Goal: Task Accomplishment & Management: Manage account settings

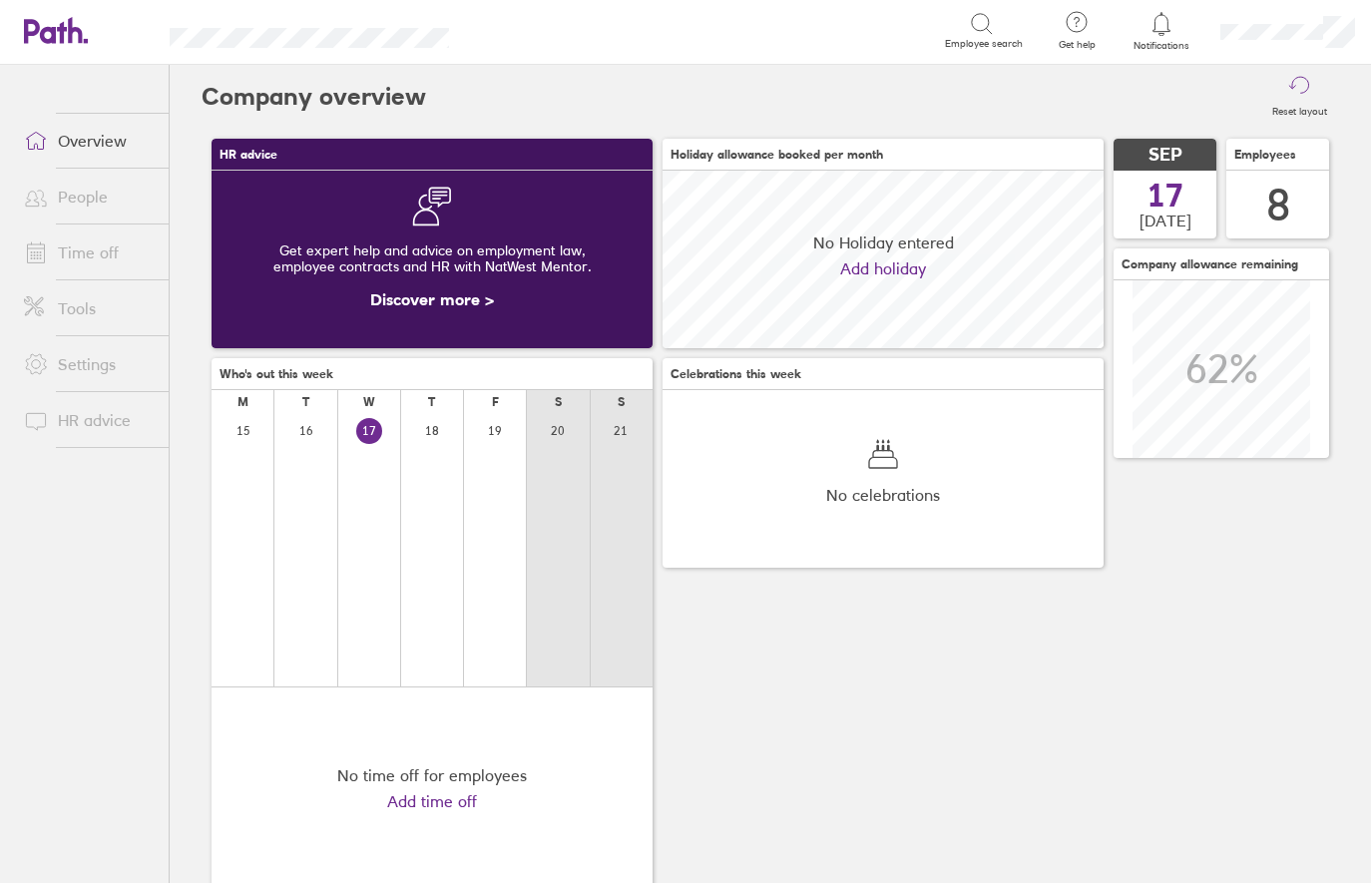
scroll to position [178, 441]
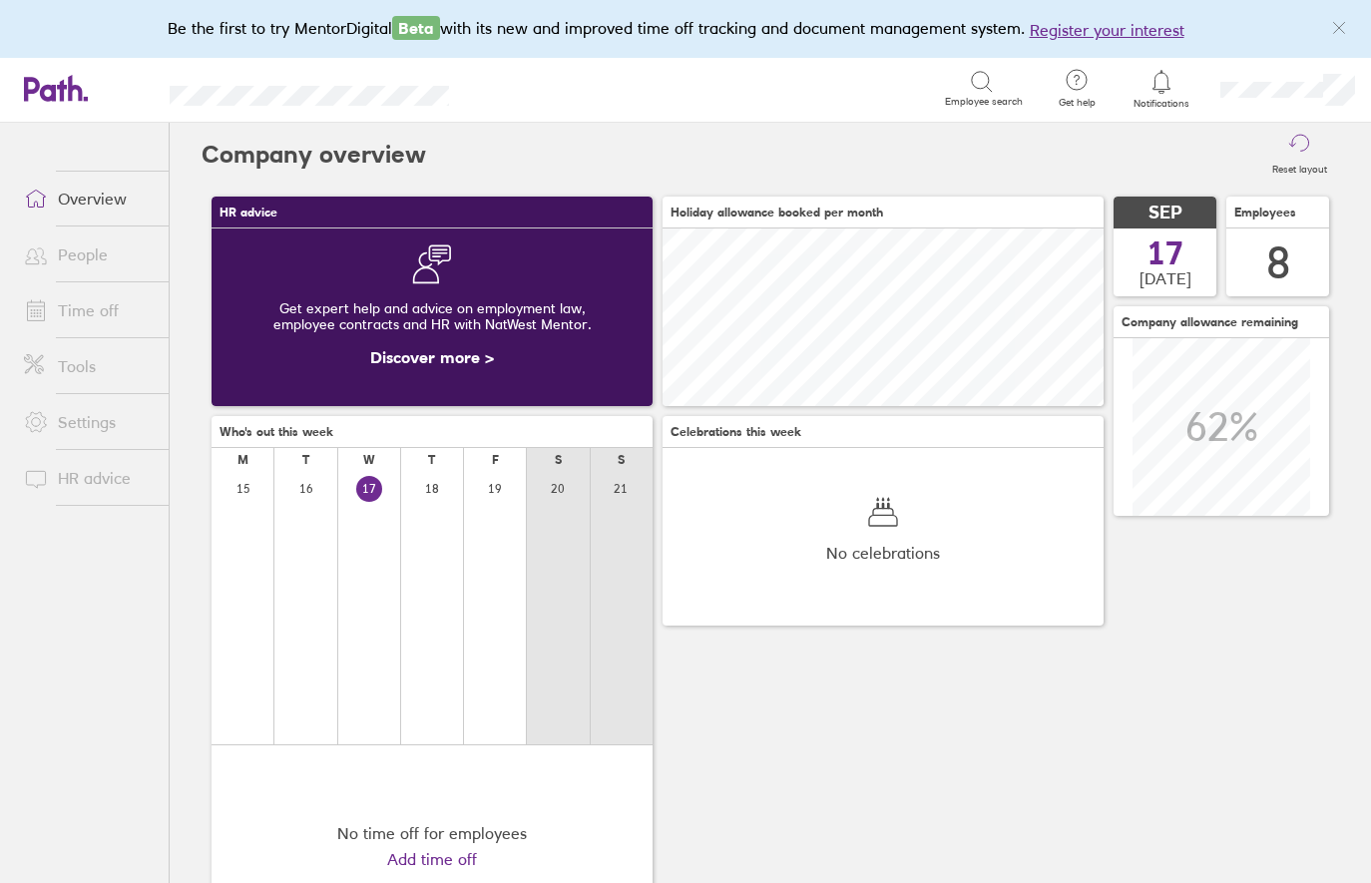
click at [83, 253] on link "People" at bounding box center [88, 254] width 161 height 40
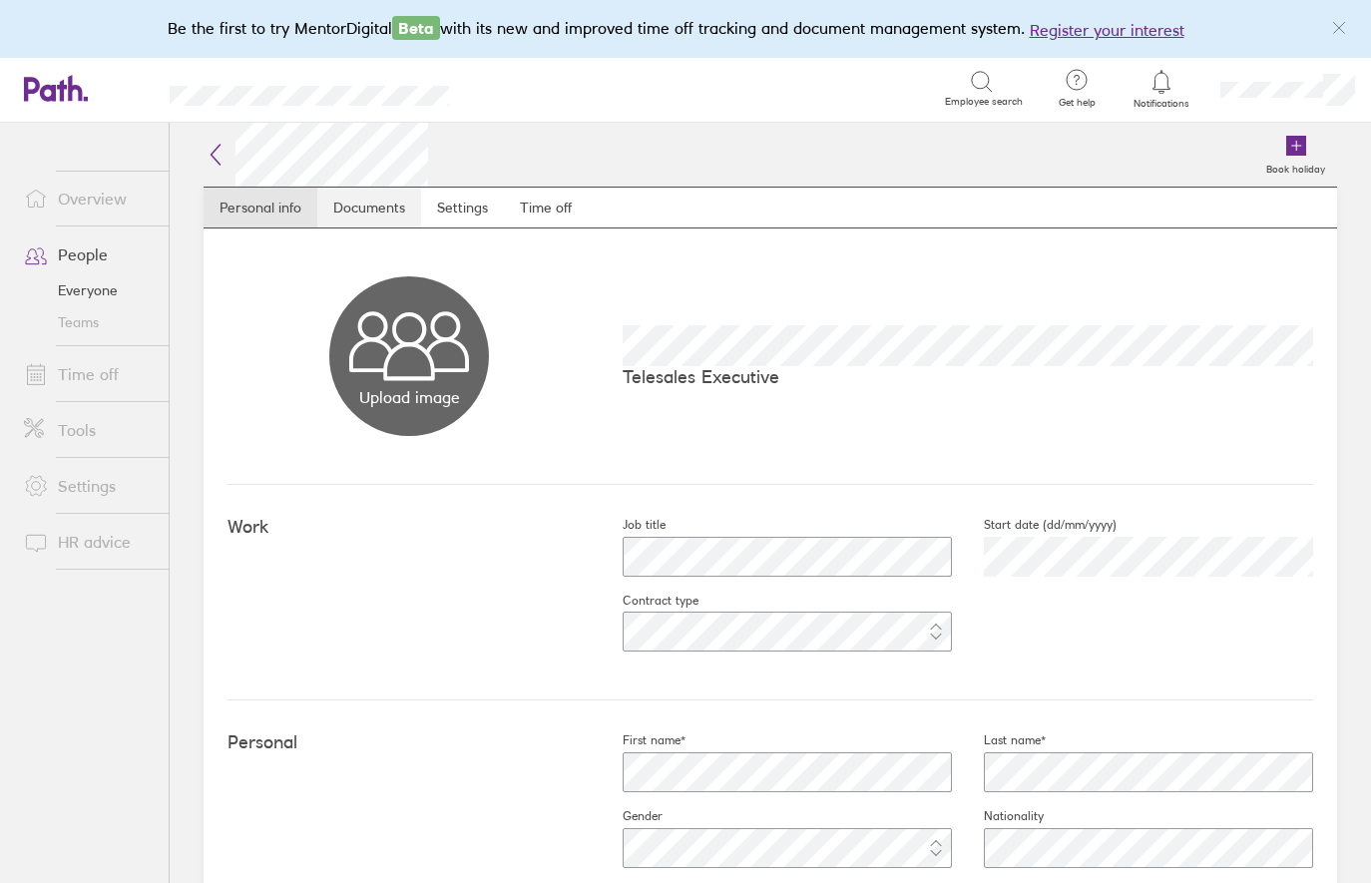
click at [366, 208] on link "Documents" at bounding box center [369, 208] width 104 height 40
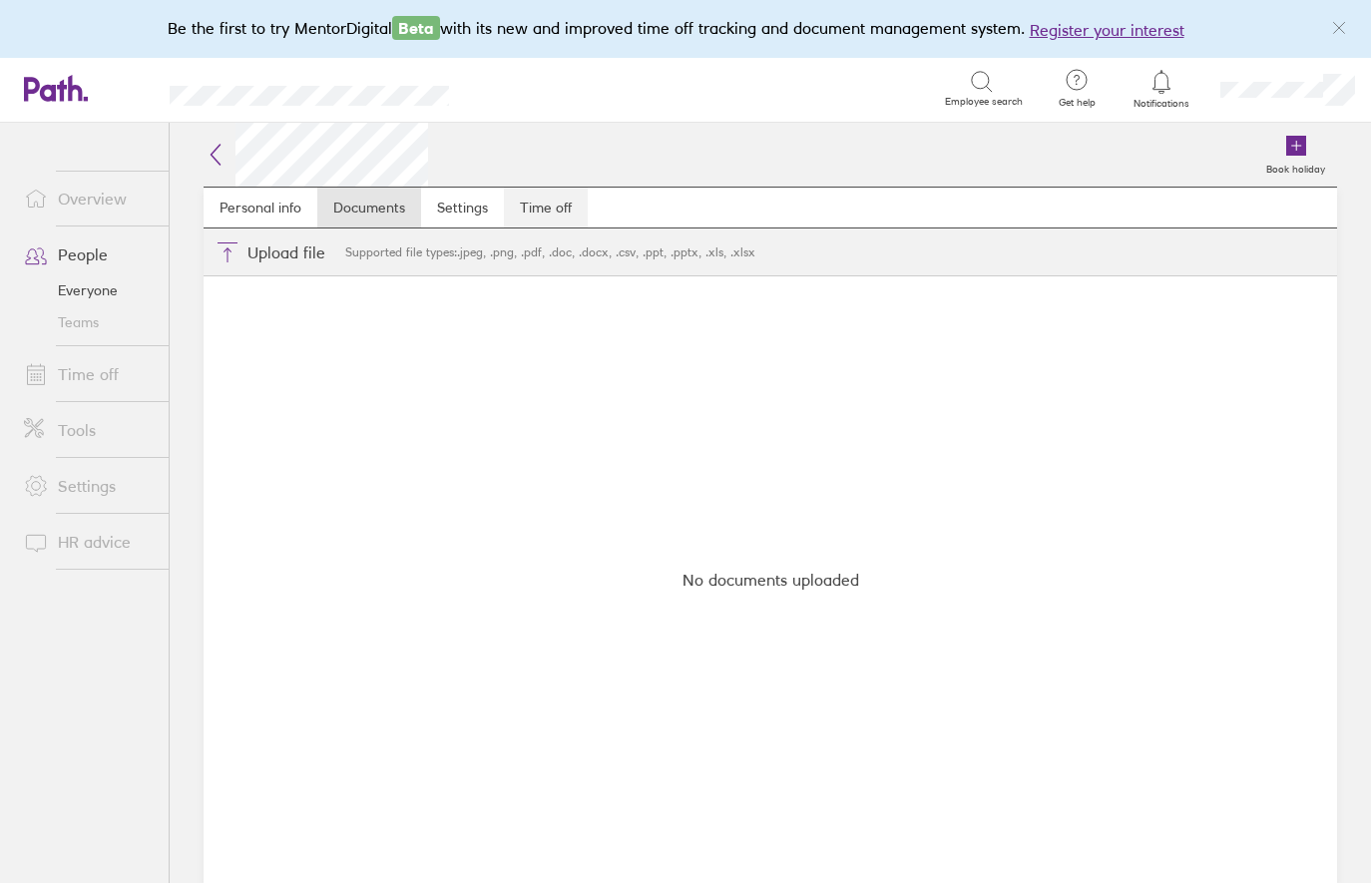
click at [552, 217] on link "Time off" at bounding box center [546, 208] width 84 height 40
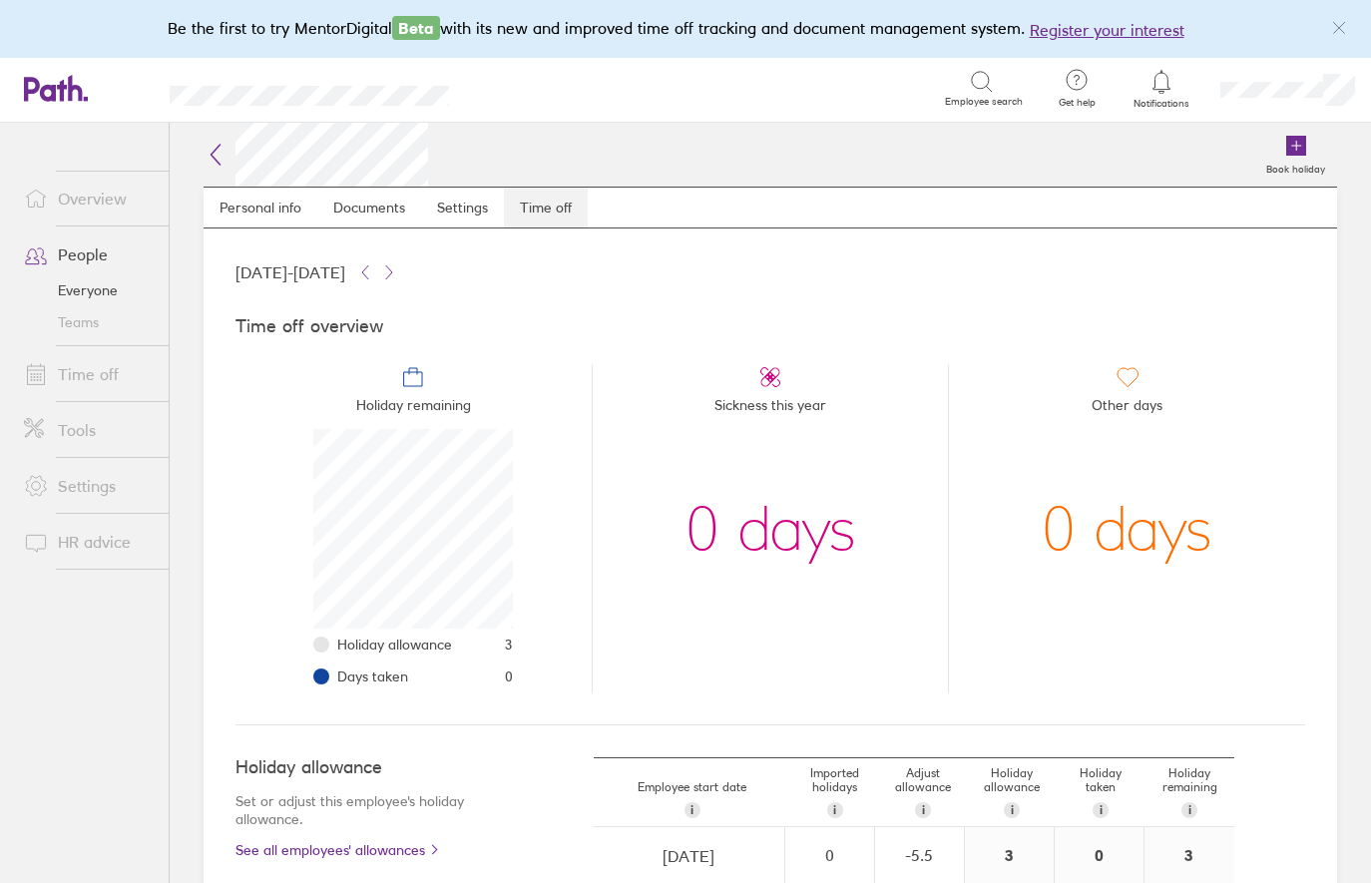
scroll to position [200, 200]
click at [464, 211] on link "Settings" at bounding box center [462, 208] width 83 height 40
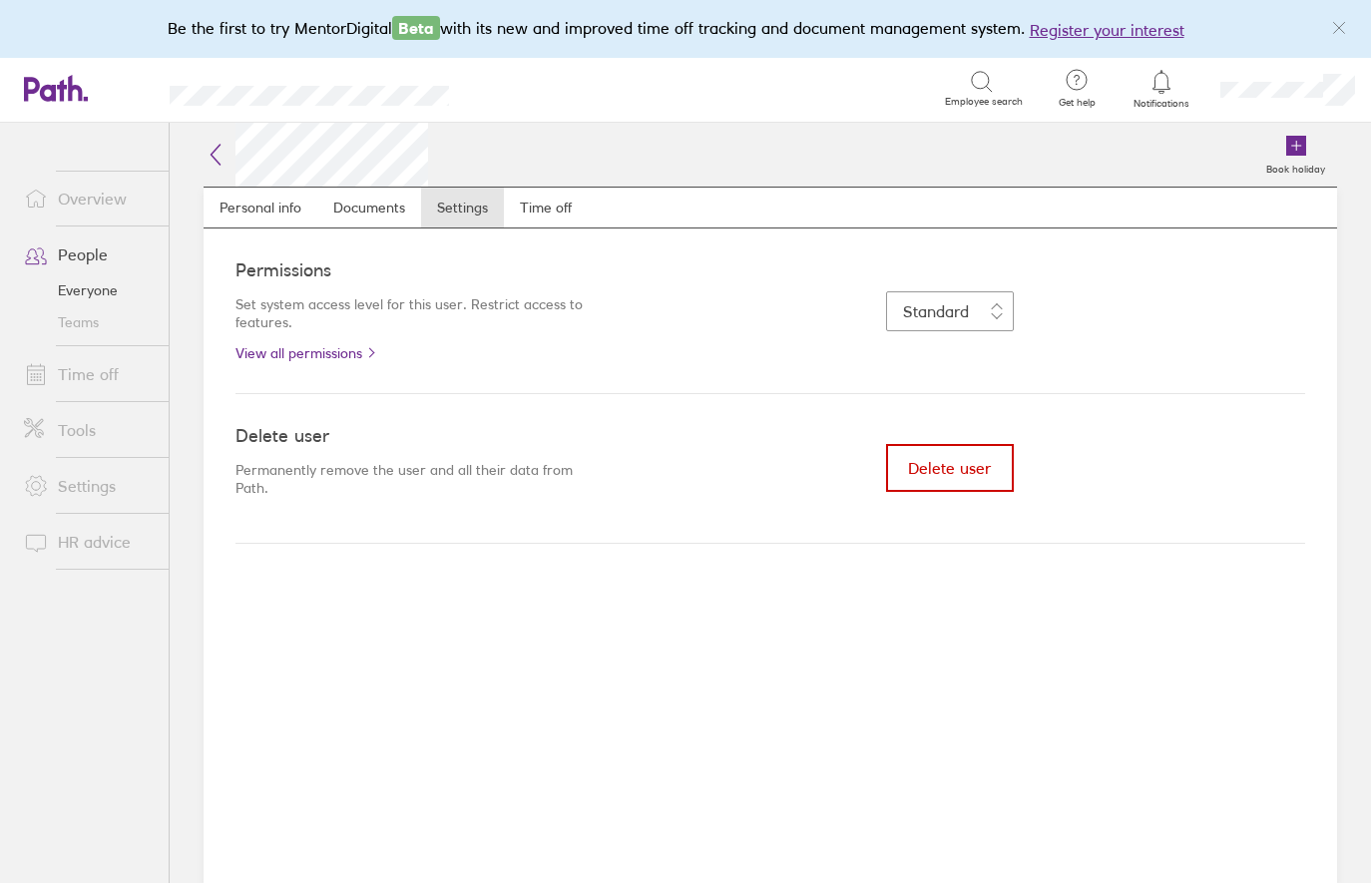
click at [963, 464] on span "Delete user" at bounding box center [949, 468] width 83 height 18
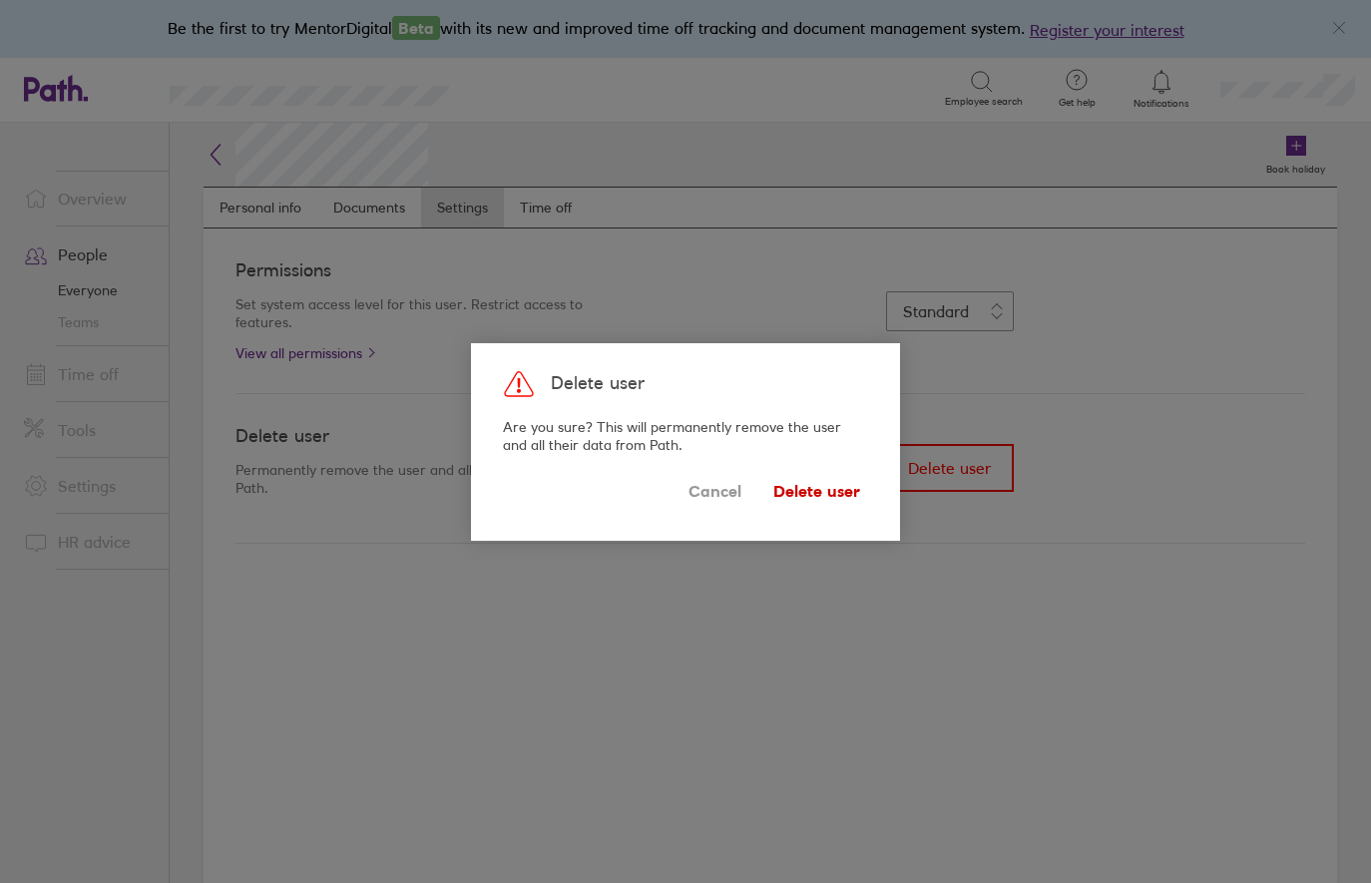
click at [827, 493] on span "Delete user" at bounding box center [816, 492] width 87 height 32
click at [812, 491] on span "Delete user" at bounding box center [816, 492] width 87 height 32
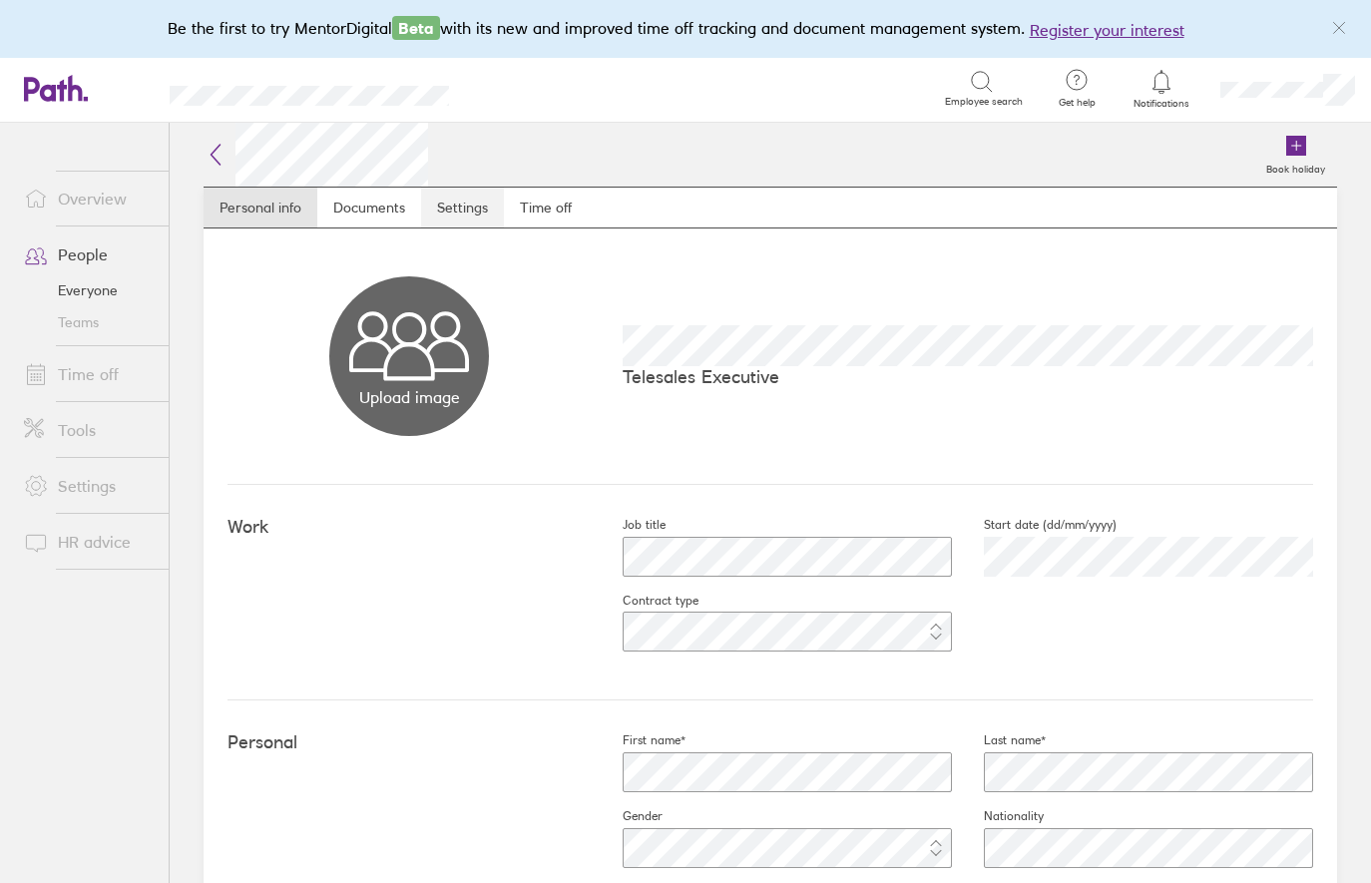
click at [448, 210] on link "Settings" at bounding box center [462, 208] width 83 height 40
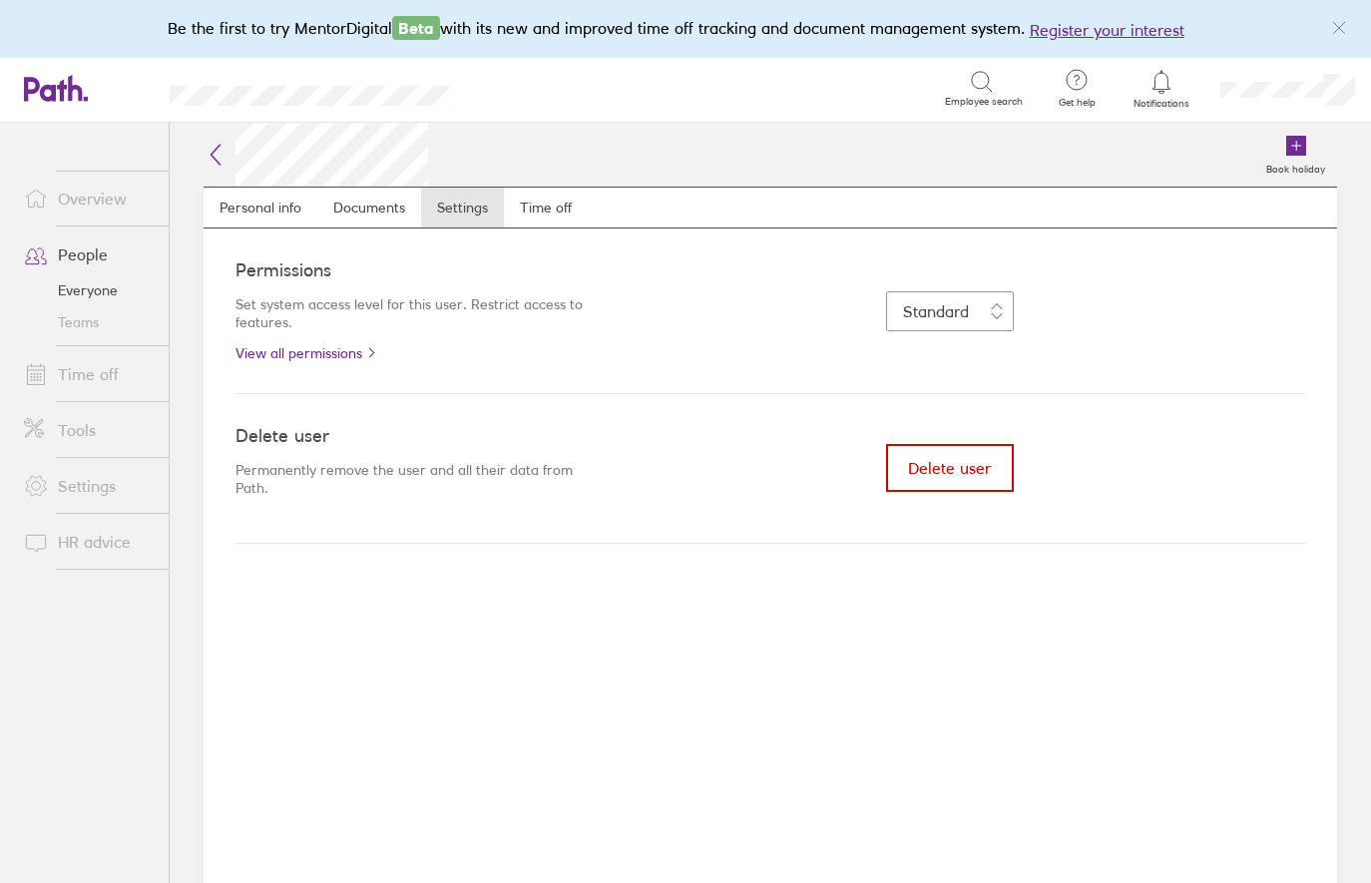
click at [930, 471] on span "Delete user" at bounding box center [949, 468] width 83 height 18
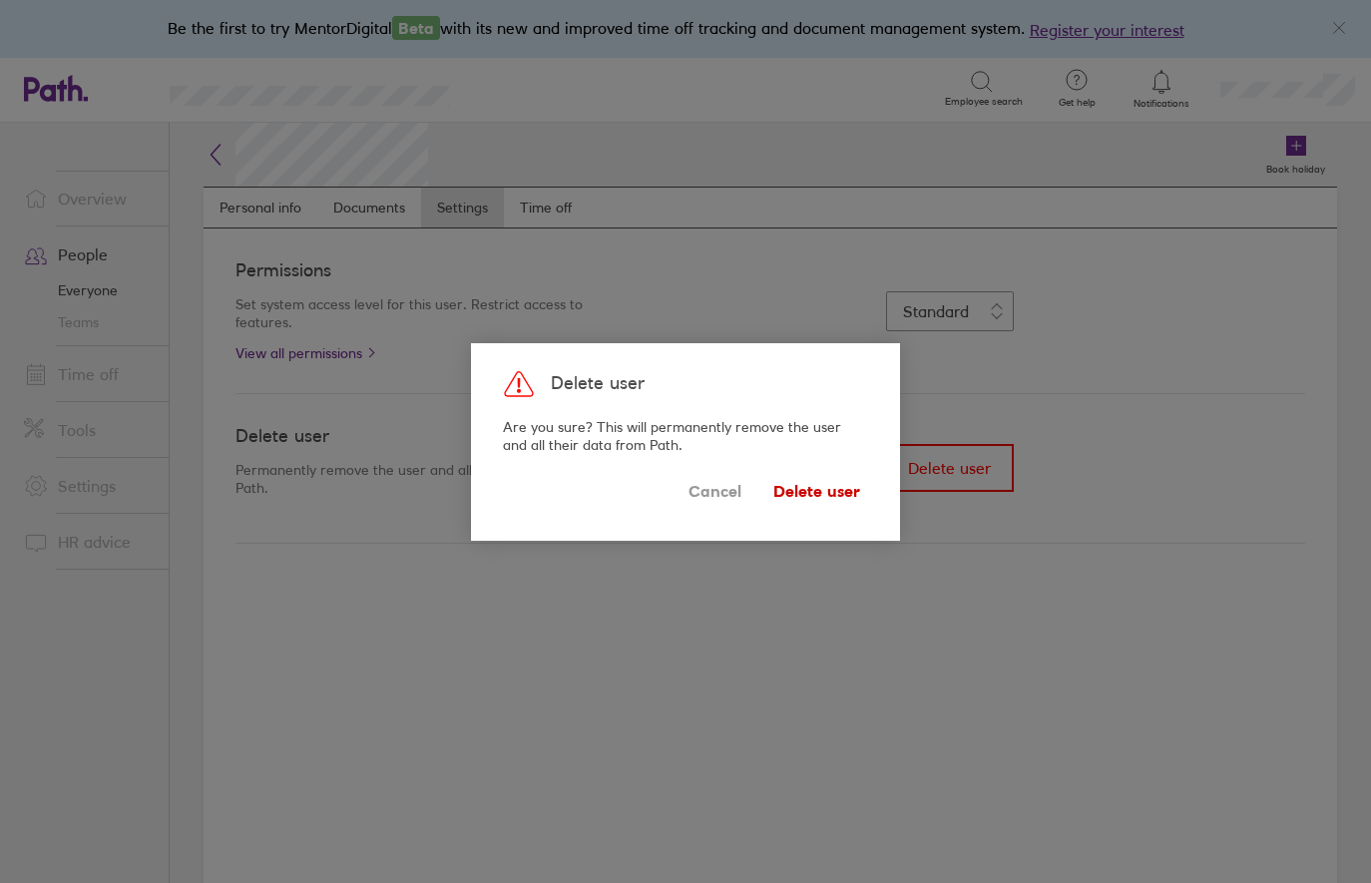
click at [822, 494] on span "Delete user" at bounding box center [816, 492] width 87 height 32
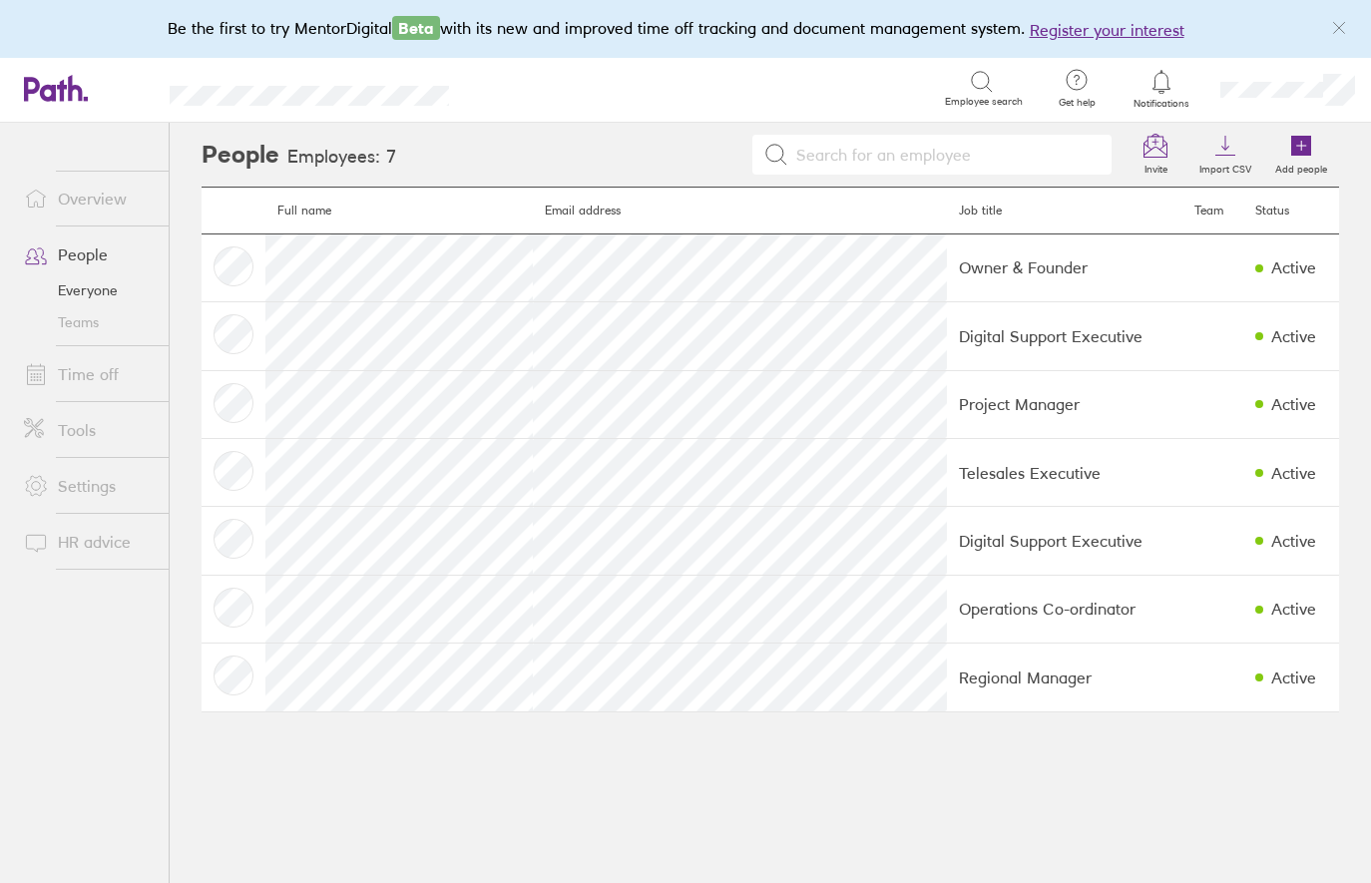
click at [92, 366] on link "Time off" at bounding box center [88, 374] width 161 height 40
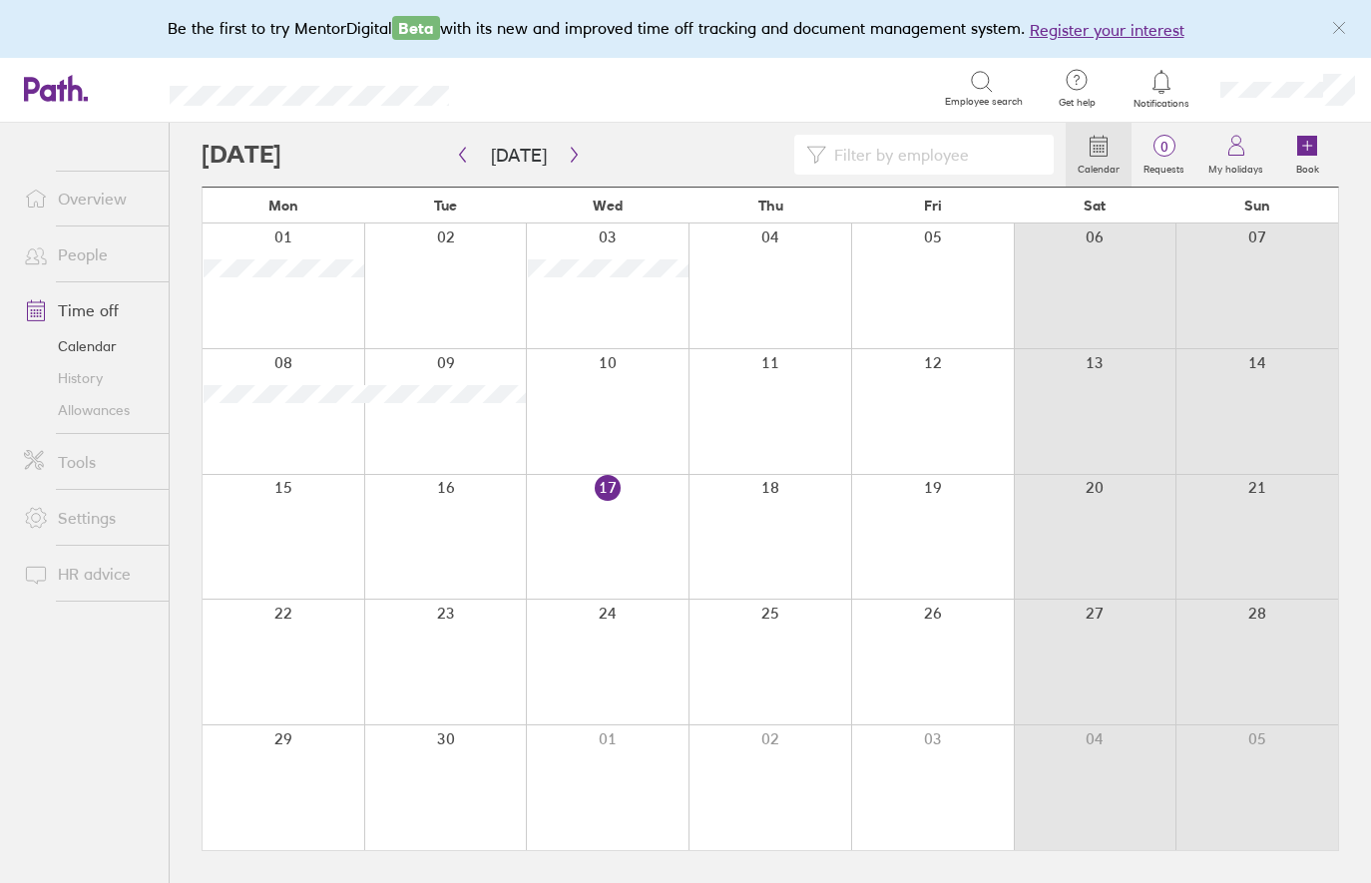
click at [124, 409] on link "Allowances" at bounding box center [88, 410] width 161 height 32
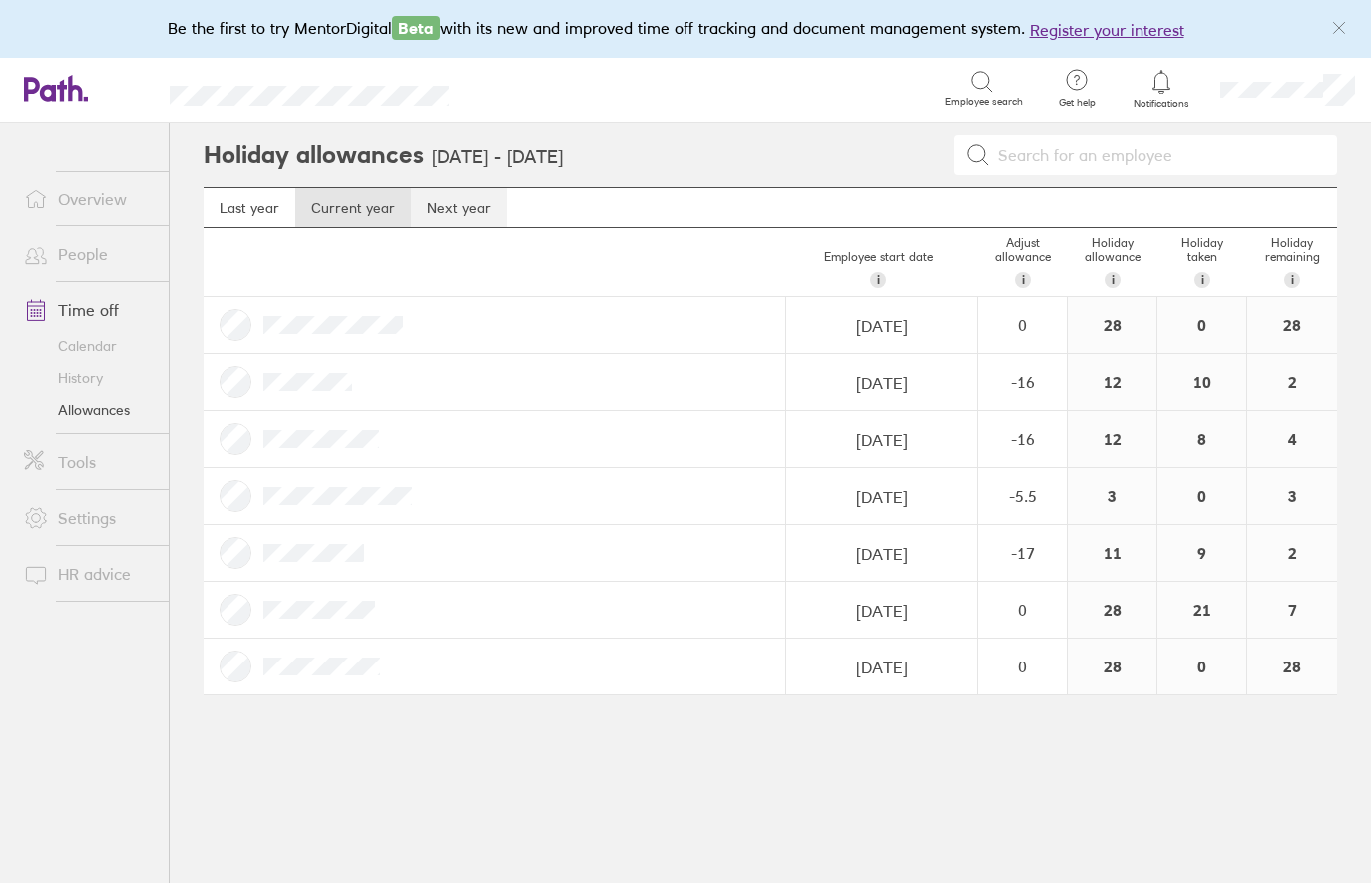
click at [473, 210] on link "Next year" at bounding box center [459, 208] width 96 height 40
click at [373, 208] on link "Current year" at bounding box center [353, 208] width 116 height 40
click at [99, 194] on link "Overview" at bounding box center [88, 199] width 161 height 40
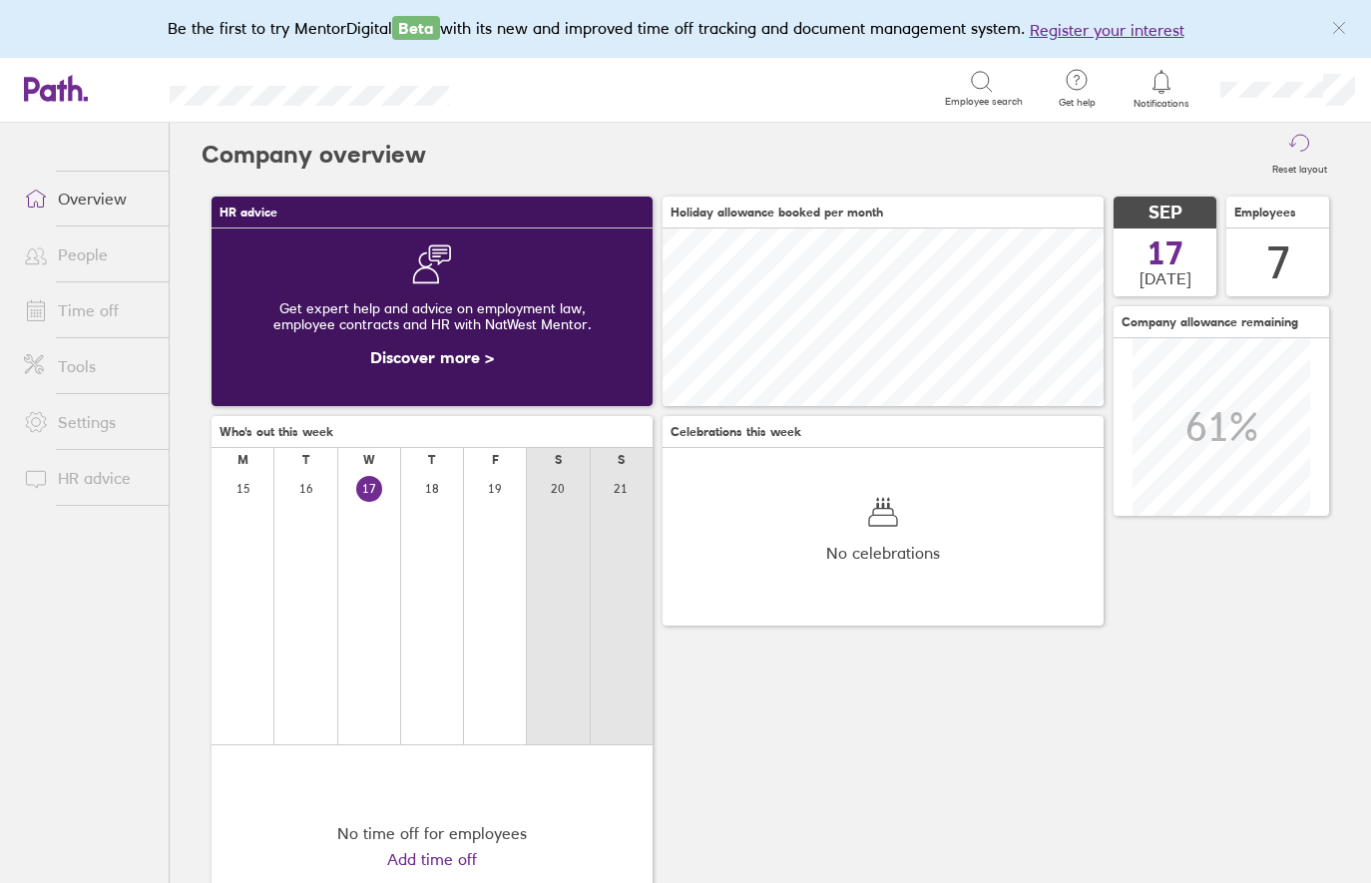
scroll to position [178, 441]
click at [81, 313] on link "Time off" at bounding box center [88, 310] width 161 height 40
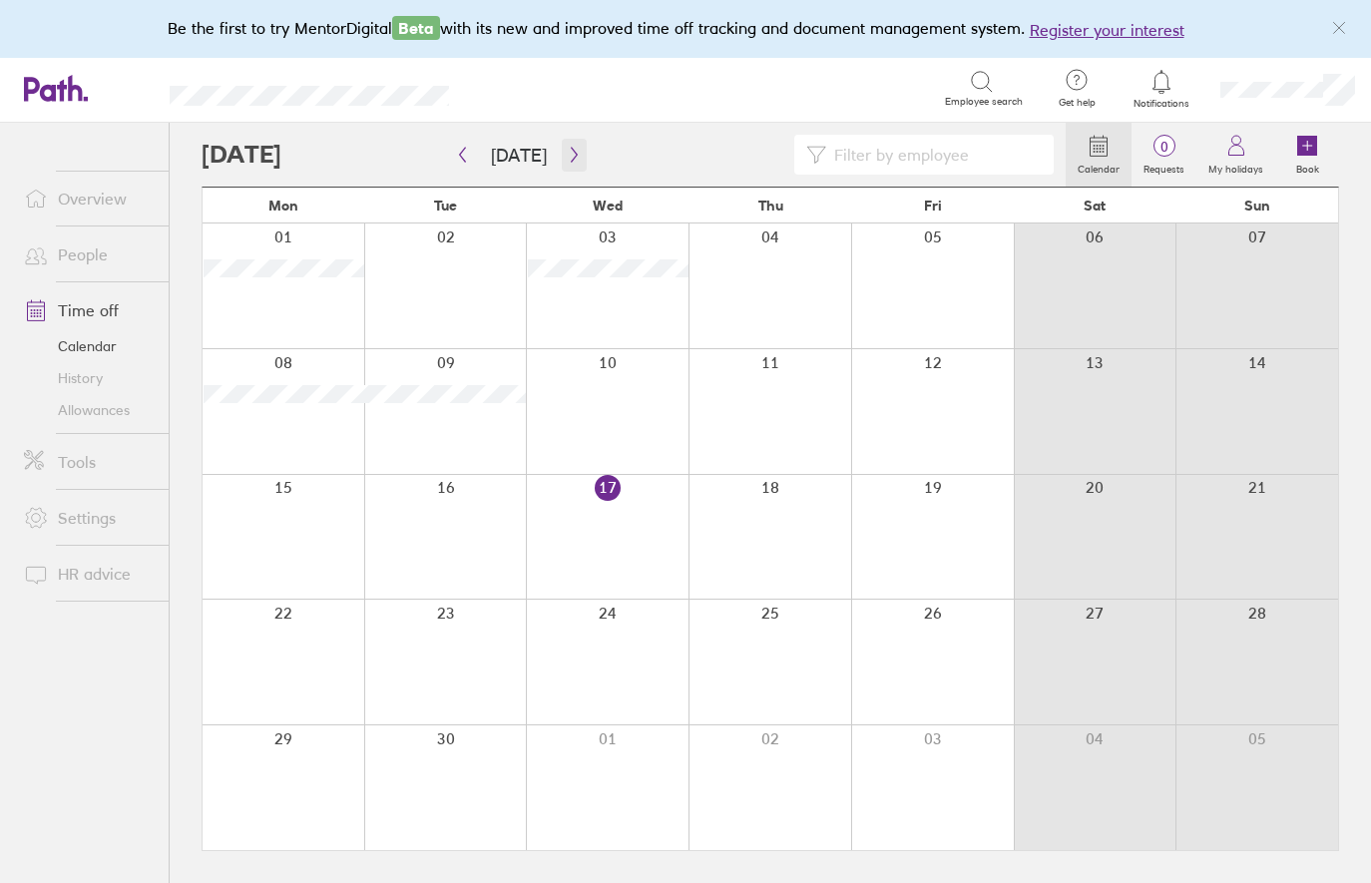
click at [571, 149] on icon "button" at bounding box center [574, 155] width 15 height 16
click at [90, 305] on link "Time off" at bounding box center [88, 310] width 161 height 40
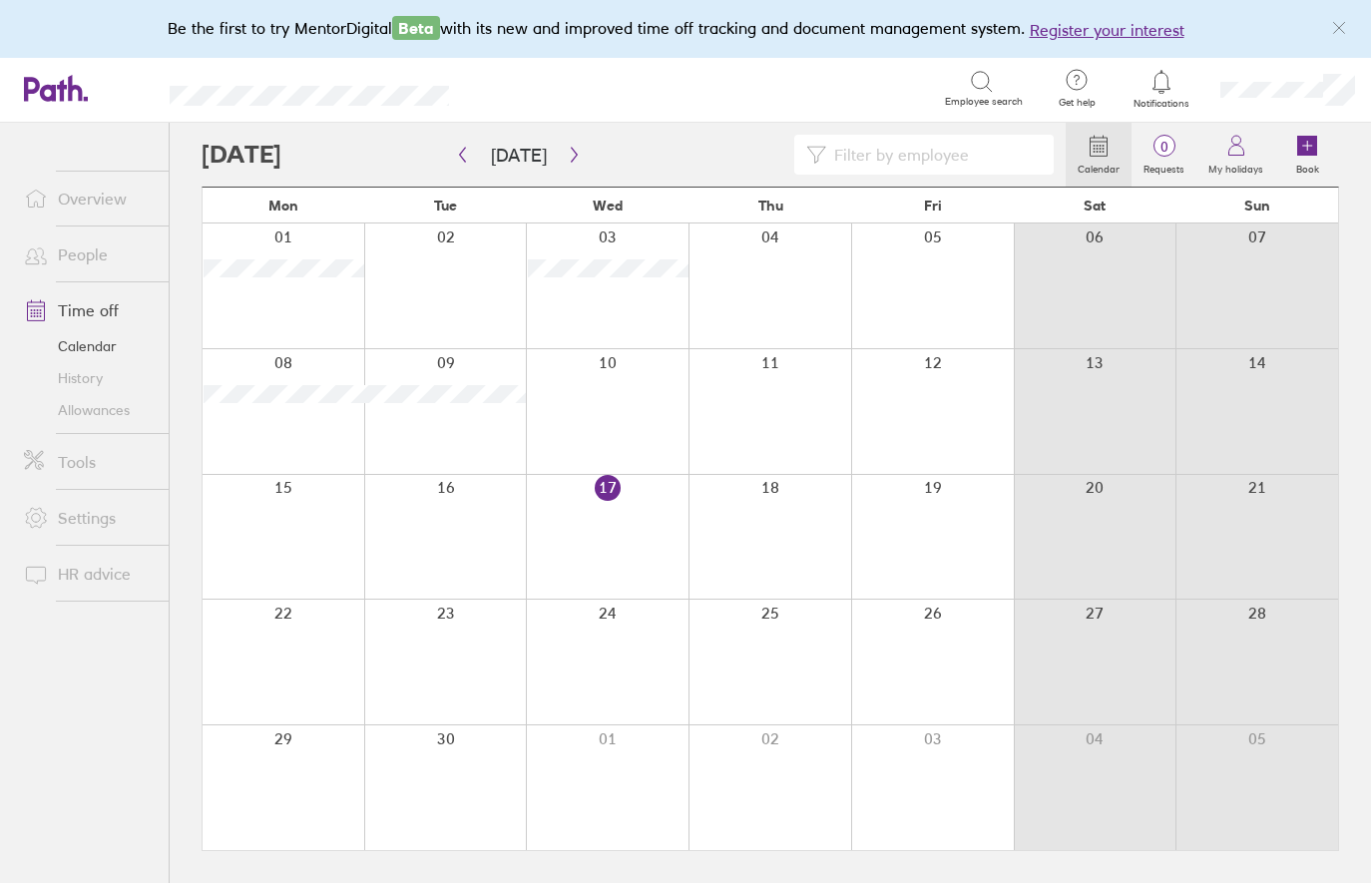
scroll to position [1, 0]
click at [116, 408] on link "Allowances" at bounding box center [88, 410] width 161 height 32
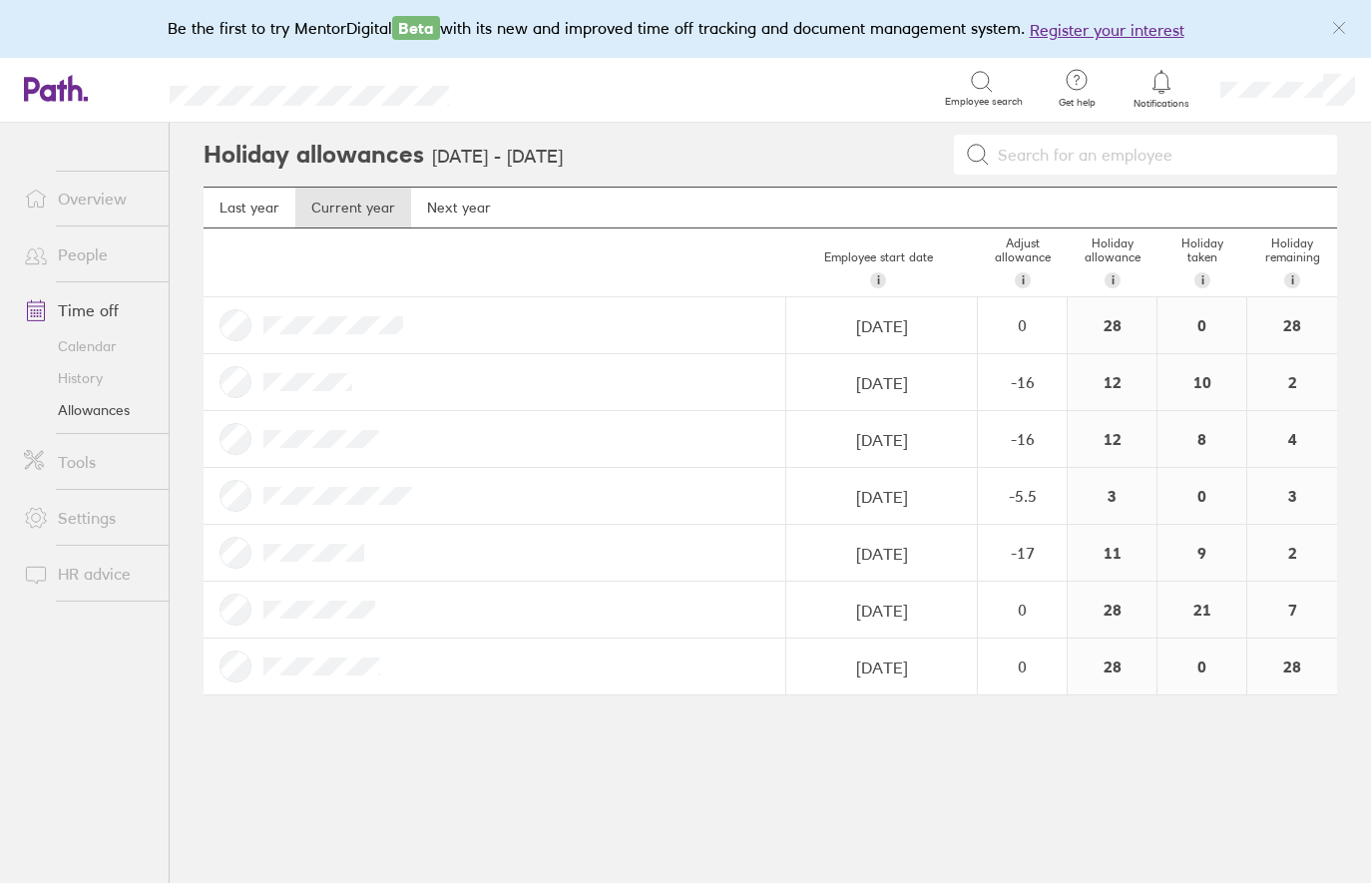
click at [114, 198] on link "Overview" at bounding box center [88, 199] width 161 height 40
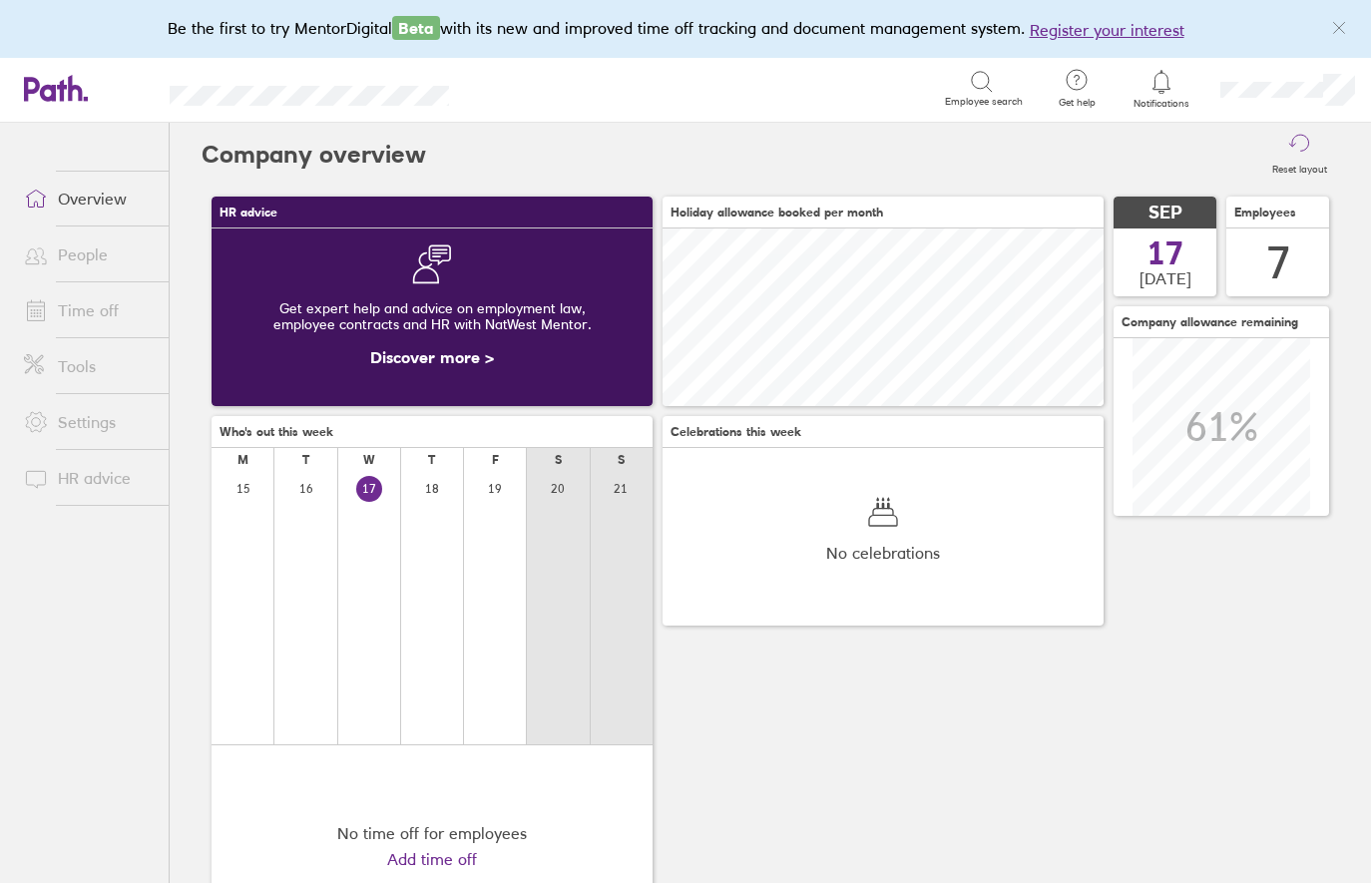
scroll to position [178, 441]
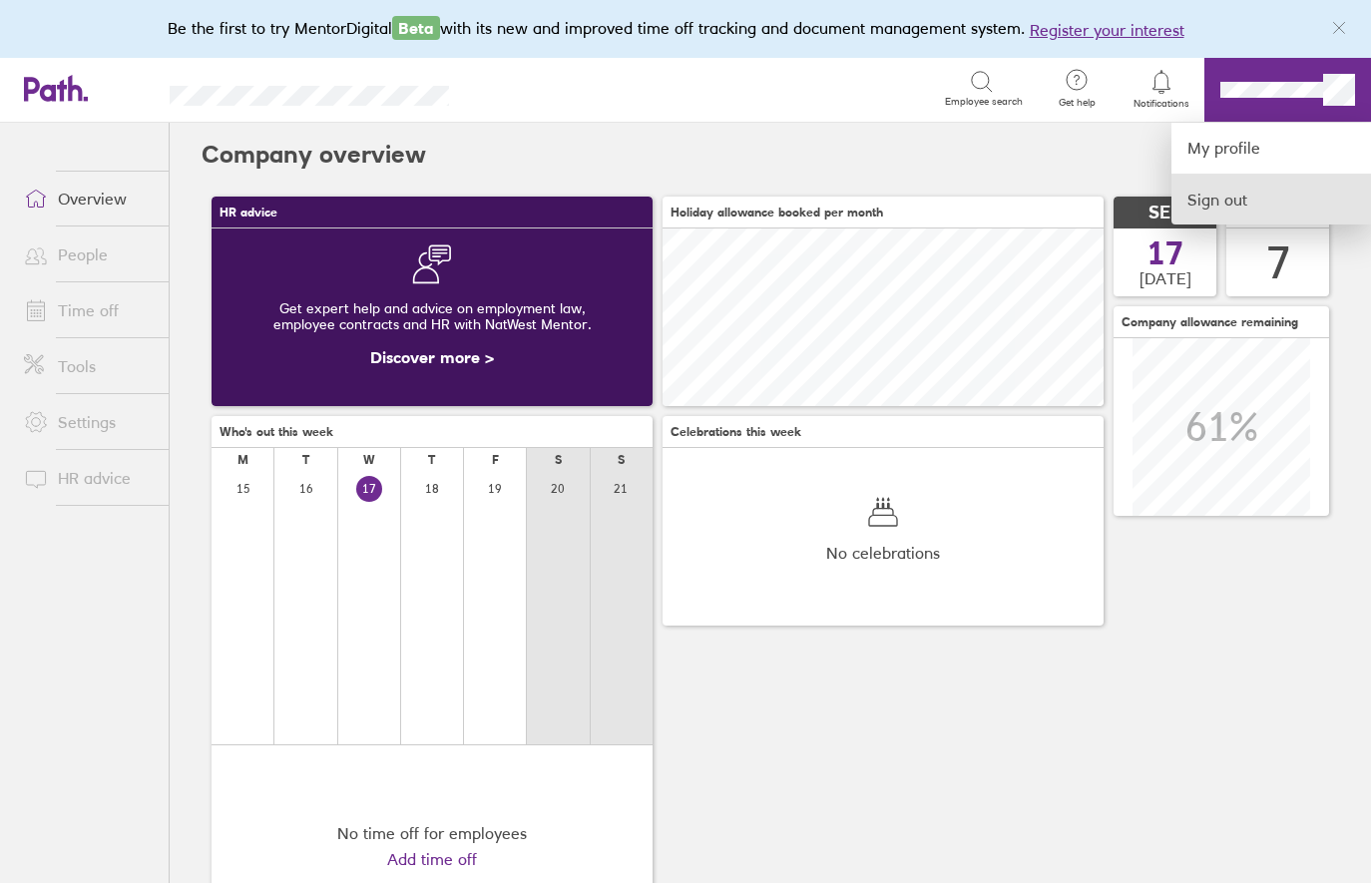
click at [1240, 202] on link "Sign out" at bounding box center [1271, 200] width 200 height 50
